Goal: Check status

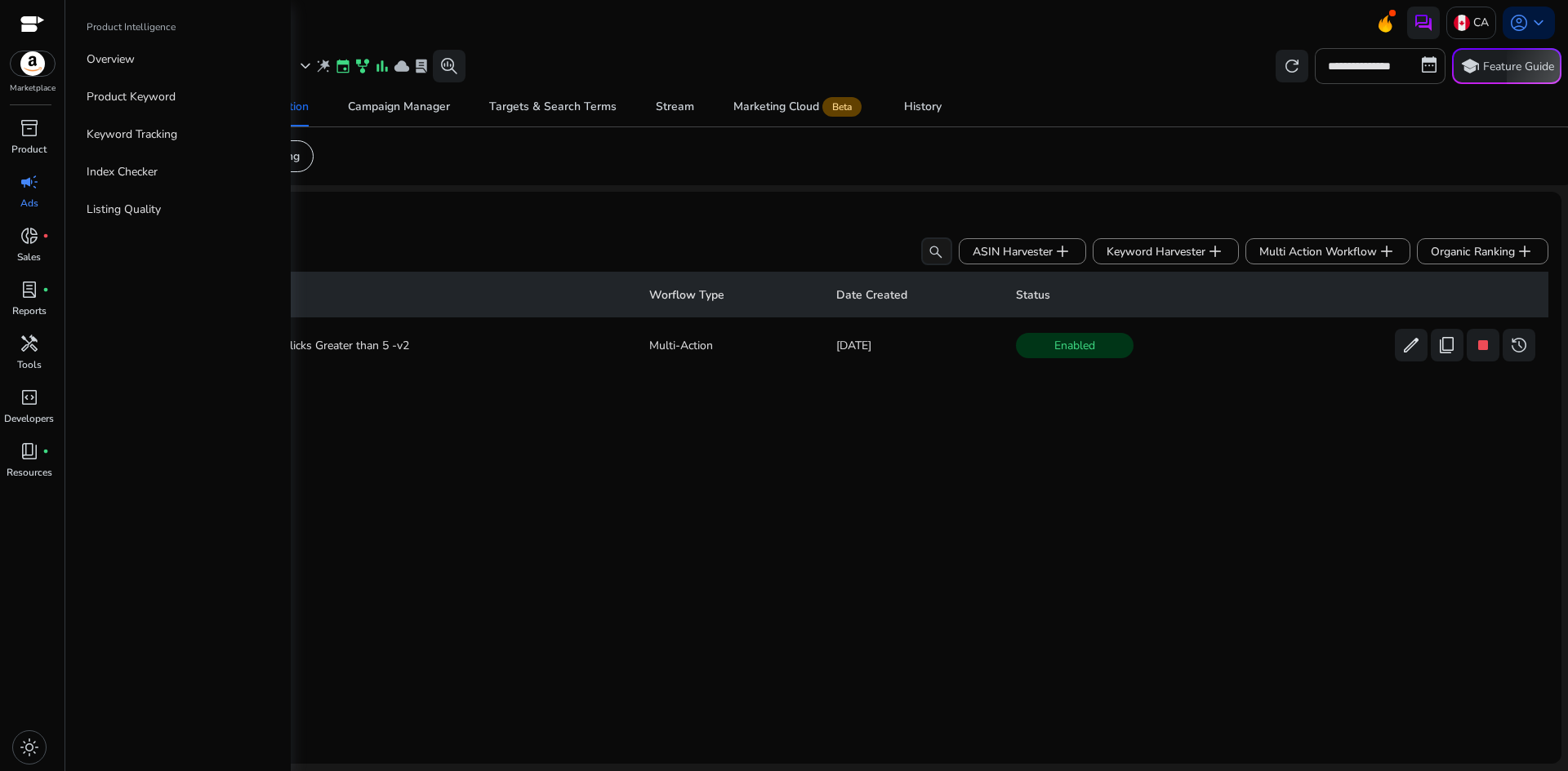
click at [31, 182] on span "campaign" at bounding box center [30, 182] width 20 height 20
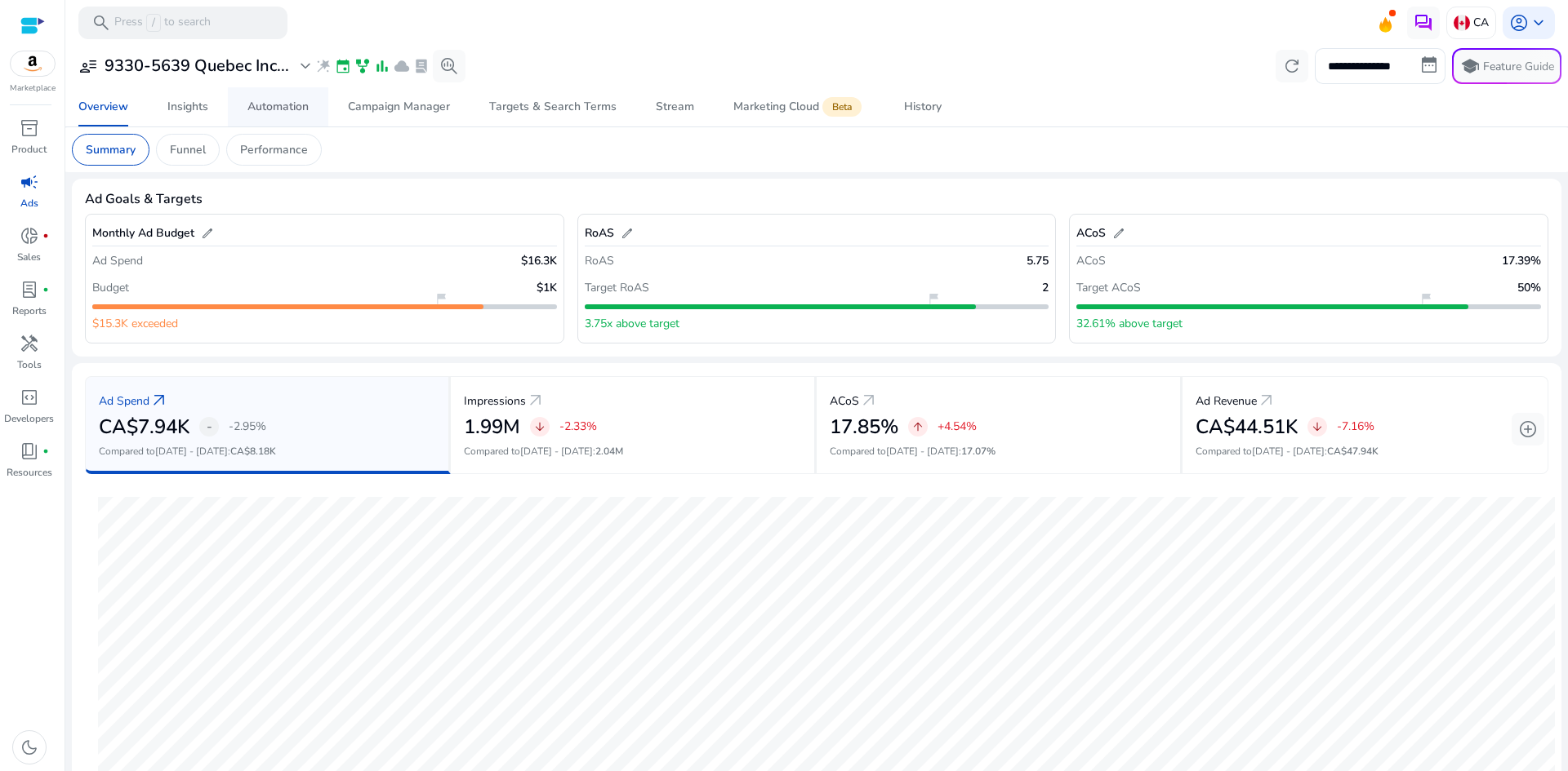
click at [274, 110] on div "Automation" at bounding box center [278, 107] width 61 height 11
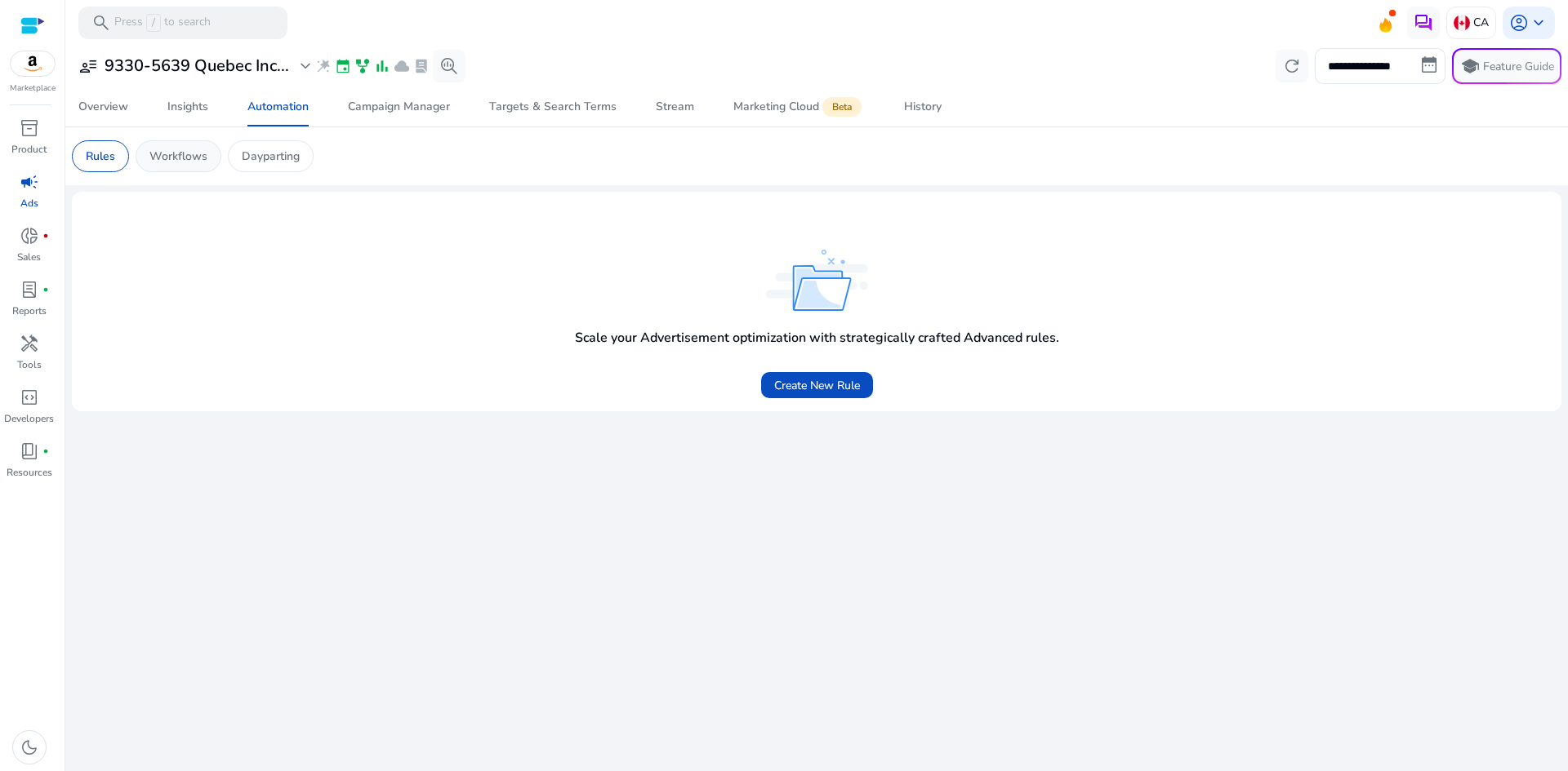
click at [179, 148] on p "Workflows" at bounding box center [178, 156] width 58 height 17
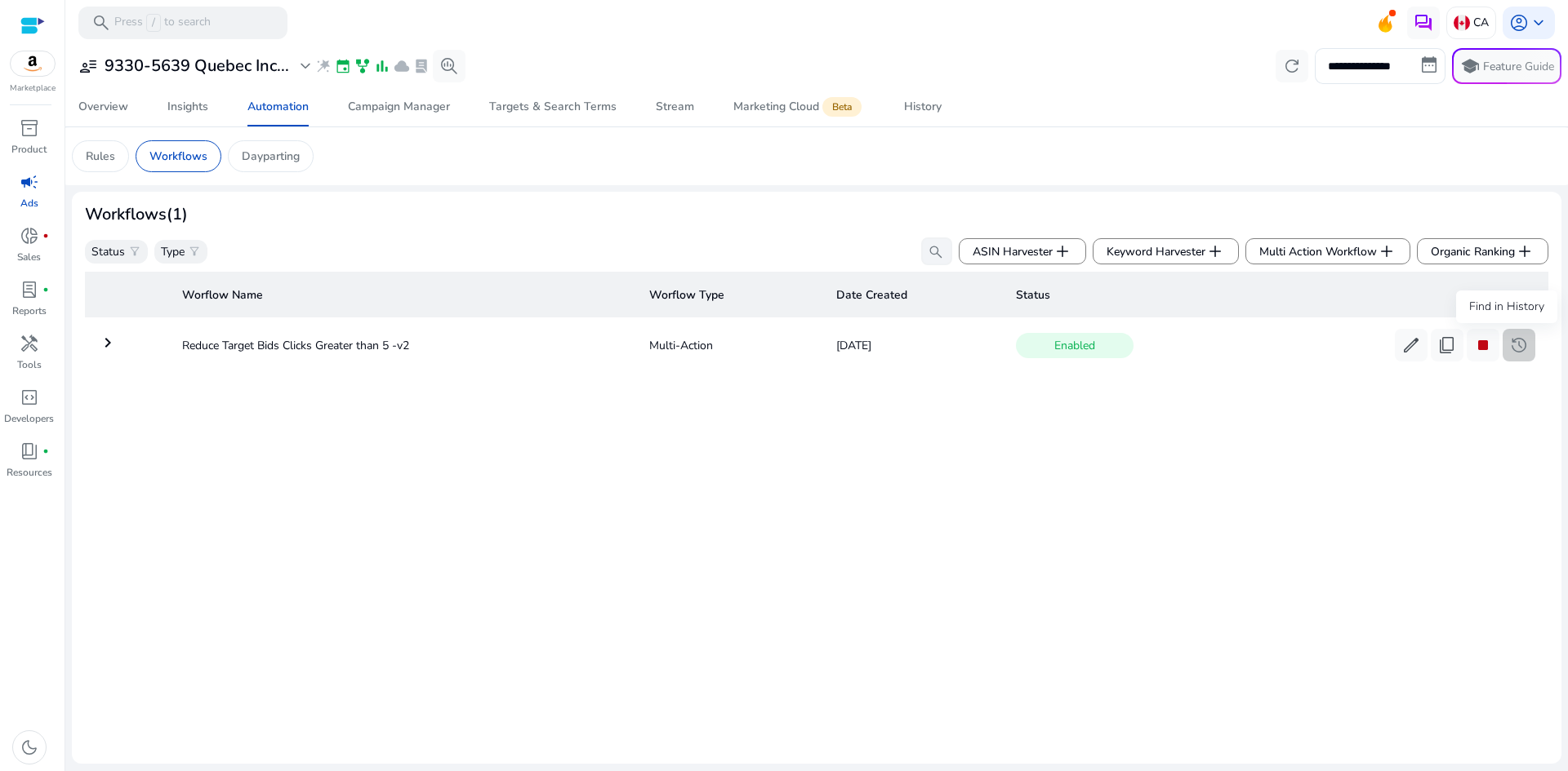
click at [1509, 344] on span "history" at bounding box center [1518, 345] width 20 height 20
click at [106, 339] on mat-icon "keyboard_arrow_right" at bounding box center [108, 342] width 20 height 20
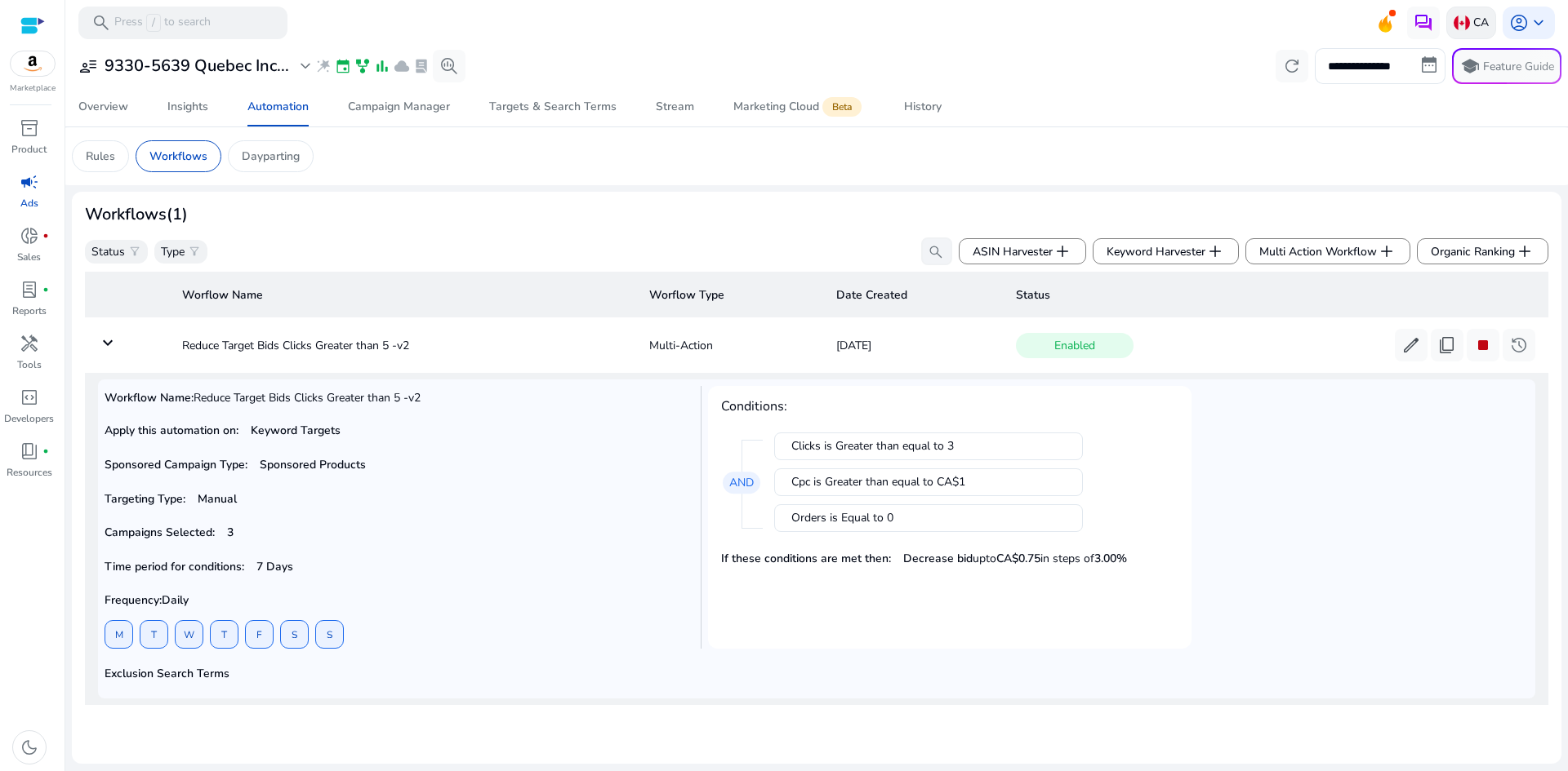
click at [1454, 20] on img at bounding box center [1461, 22] width 16 height 16
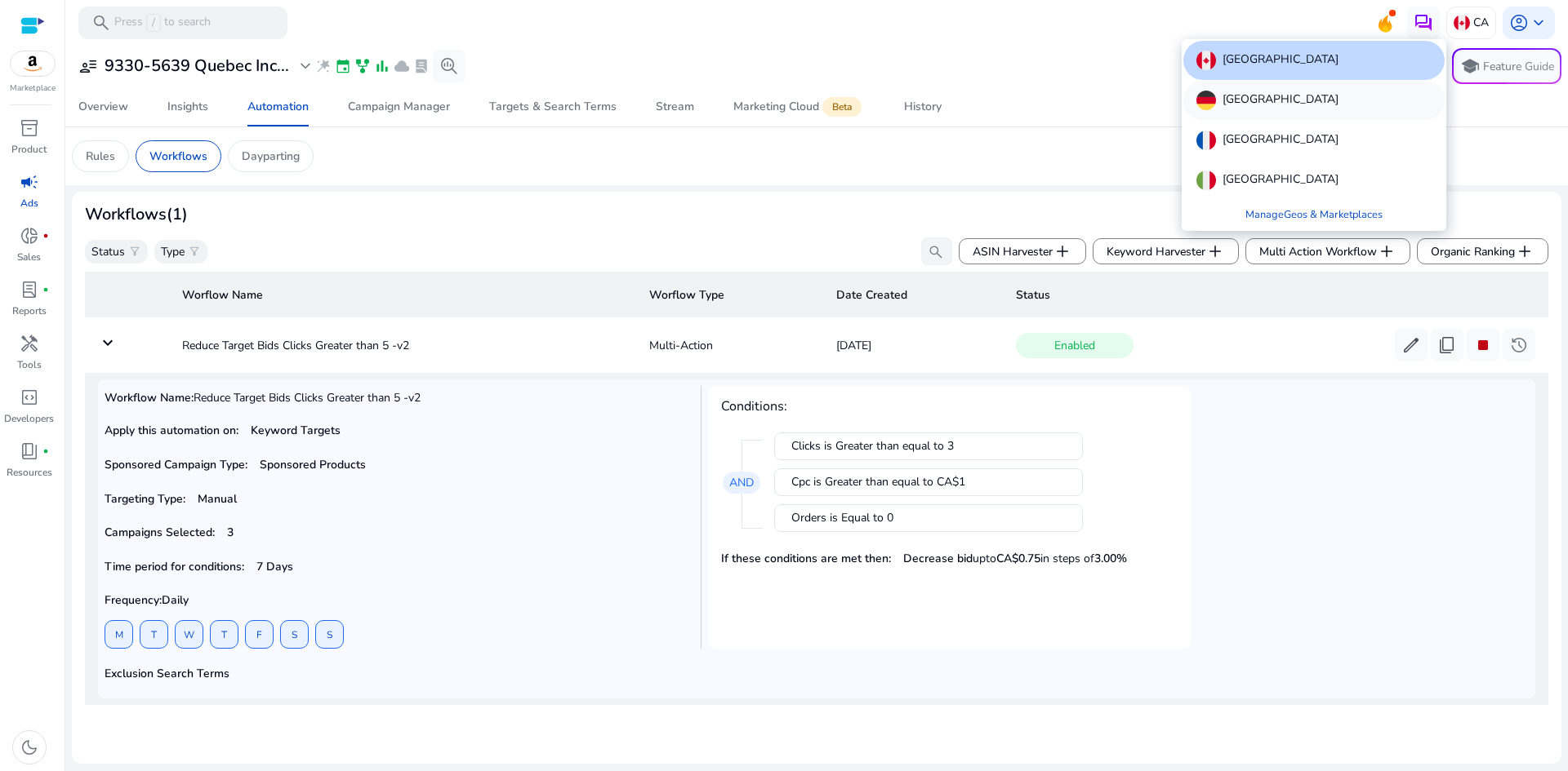
click at [1294, 101] on div "[GEOGRAPHIC_DATA]" at bounding box center [1313, 100] width 261 height 39
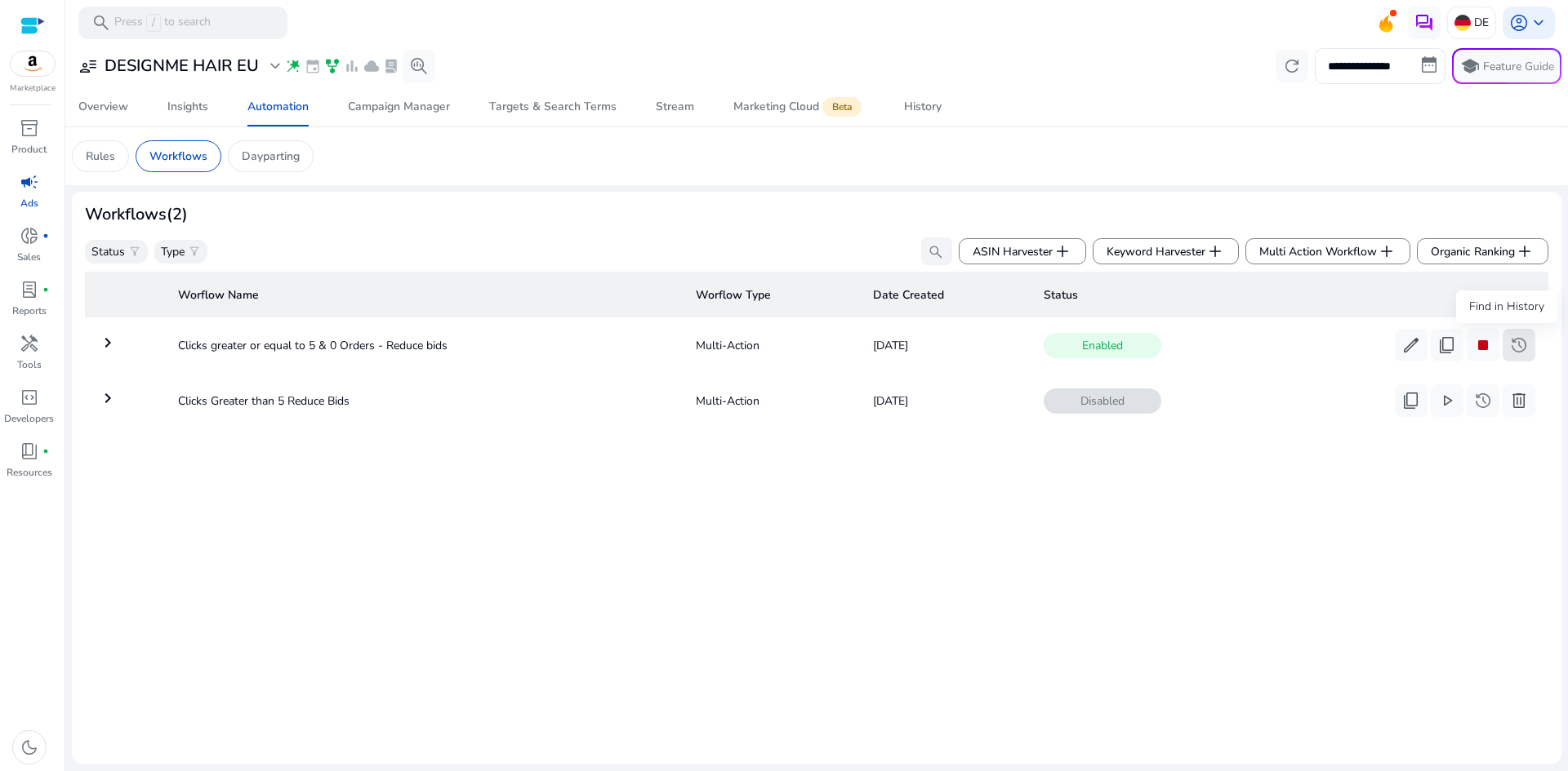
click at [1509, 343] on span "history" at bounding box center [1518, 345] width 20 height 20
